Goal: Information Seeking & Learning: Stay updated

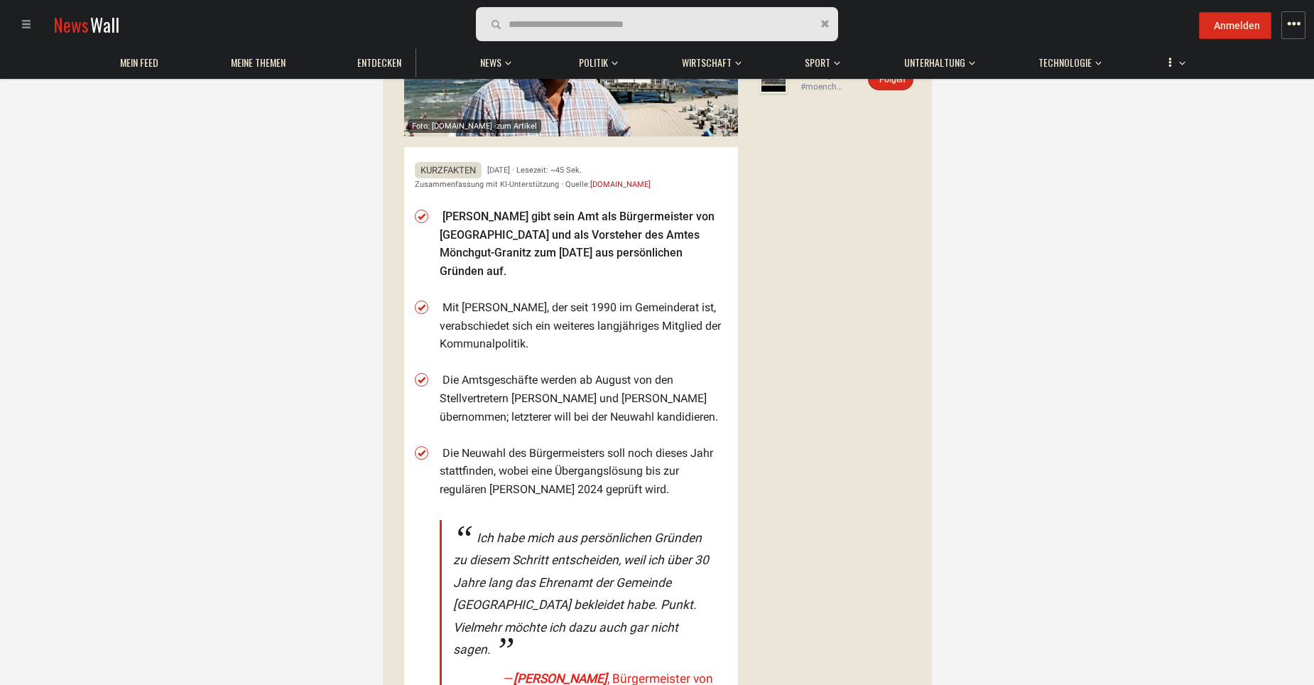
scroll to position [213, 0]
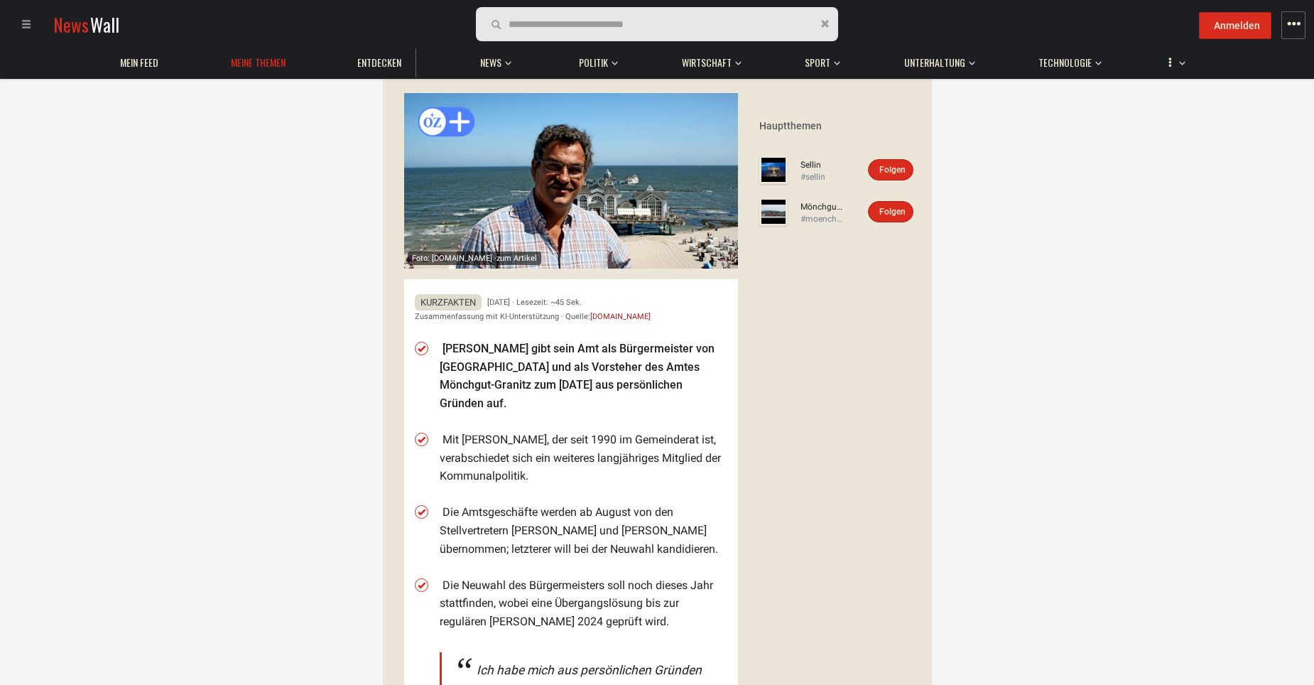
scroll to position [71, 0]
